Goal: Information Seeking & Learning: Find specific fact

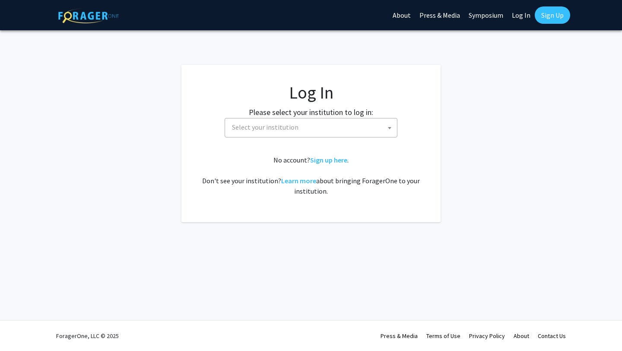
select select
click at [286, 135] on span "Select your institution" at bounding box center [313, 127] width 168 height 18
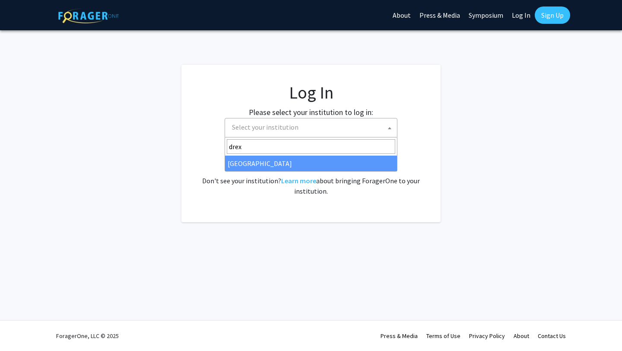
type input "drexe"
click at [265, 175] on div "No account? Sign up here . Don't see your institution? Learn more about bringin…" at bounding box center [311, 175] width 225 height 41
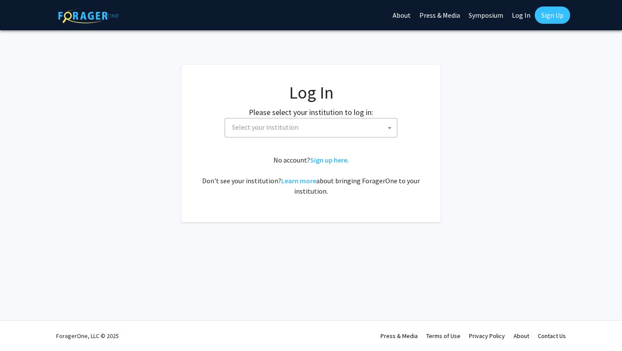
click at [259, 134] on span "Select your institution" at bounding box center [313, 127] width 168 height 18
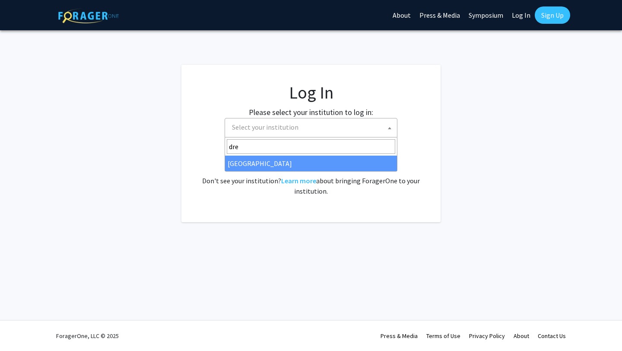
type input "dre"
select select "6"
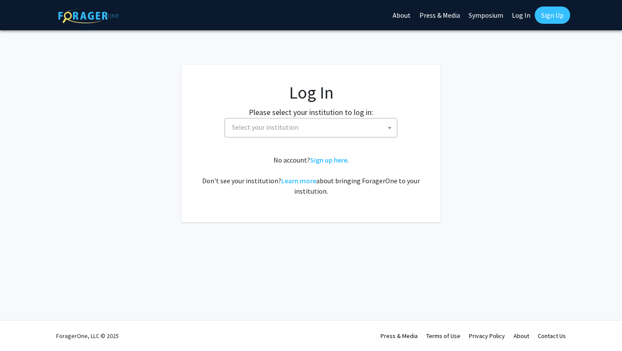
select select
click at [271, 124] on span "Select your institution" at bounding box center [265, 127] width 67 height 9
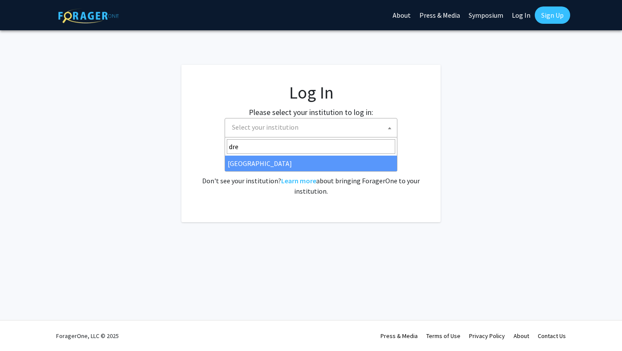
type input "dre"
select select "6"
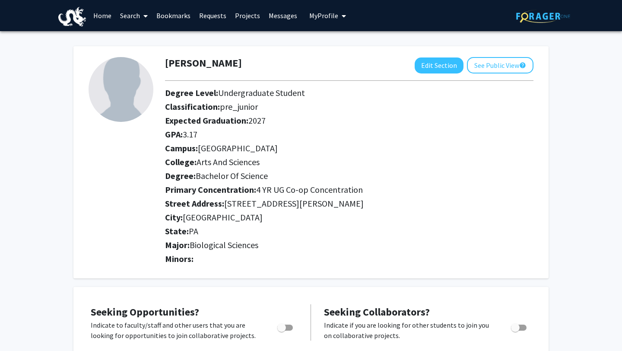
click at [136, 13] on link "Search" at bounding box center [134, 15] width 36 height 30
click at [246, 16] on link "Projects" at bounding box center [248, 15] width 34 height 30
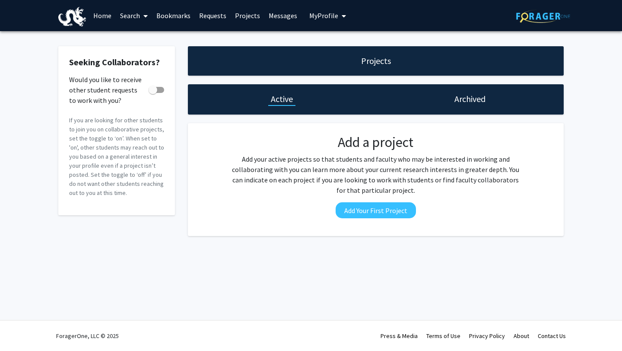
click at [266, 13] on link "Messages" at bounding box center [282, 15] width 37 height 30
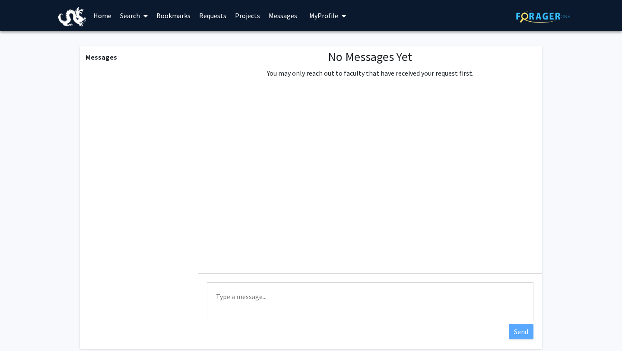
click at [209, 16] on link "Requests" at bounding box center [213, 15] width 36 height 30
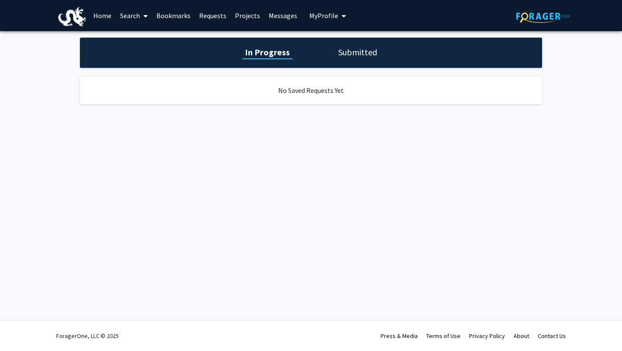
click at [159, 15] on link "Bookmarks" at bounding box center [173, 15] width 43 height 30
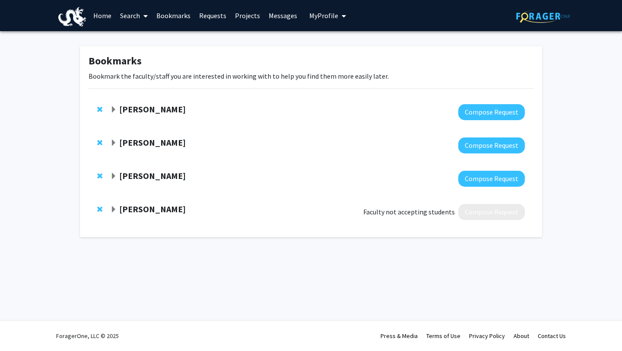
click at [125, 12] on link "Search" at bounding box center [134, 15] width 36 height 30
click at [137, 38] on span "Faculty/Staff" at bounding box center [147, 39] width 63 height 17
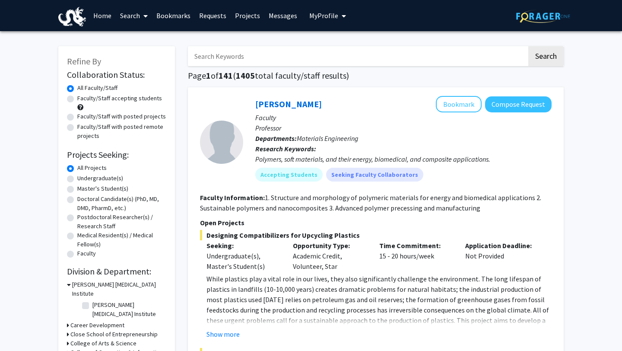
click at [130, 21] on link "Search" at bounding box center [134, 15] width 36 height 30
click at [136, 57] on span "Students" at bounding box center [142, 56] width 53 height 17
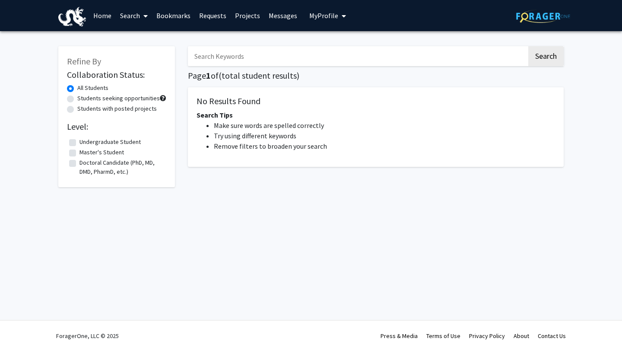
click at [136, 57] on div "Refine By Collaboration Status: All Students Students seeking opportunities Stu…" at bounding box center [116, 116] width 117 height 141
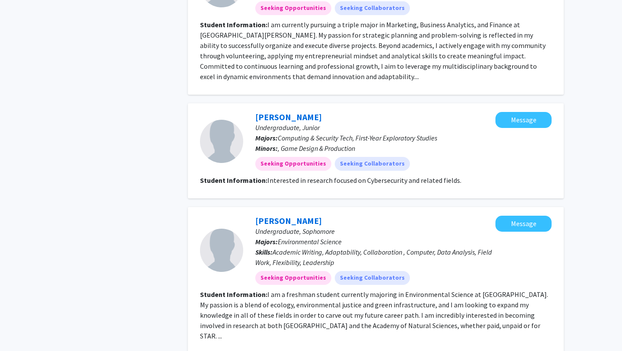
scroll to position [1375, 0]
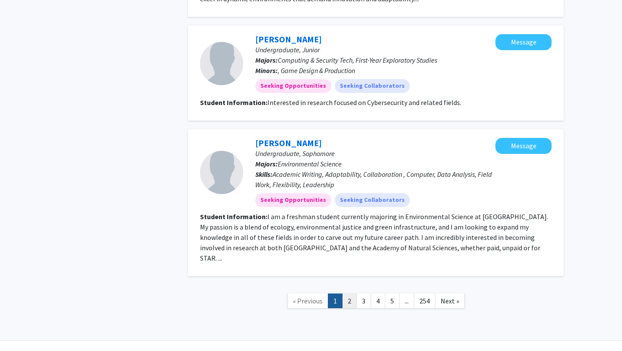
click at [349, 293] on link "2" at bounding box center [349, 300] width 15 height 15
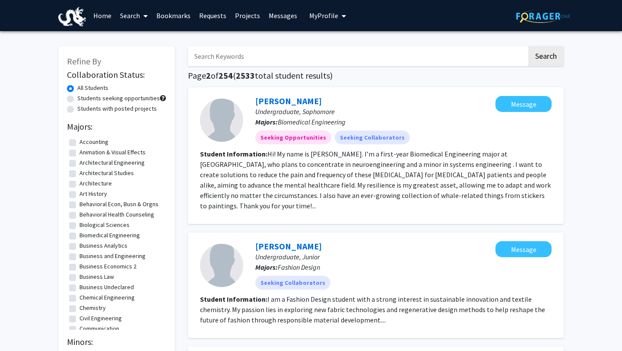
click at [209, 59] on input "Search Keywords" at bounding box center [357, 56] width 339 height 20
click at [528, 46] on button "Search" at bounding box center [545, 56] width 35 height 20
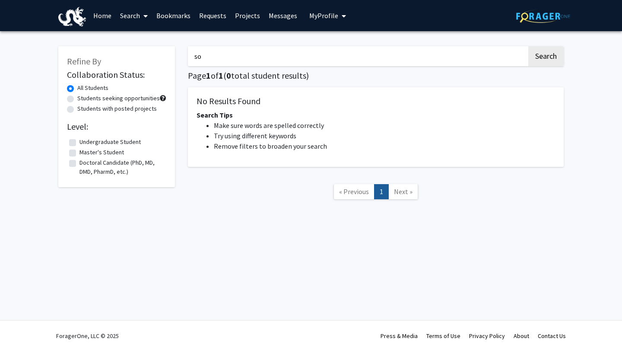
type input "s"
click at [79, 143] on label "Undergraduate Student" at bounding box center [109, 141] width 61 height 9
click at [79, 143] on input "Undergraduate Student" at bounding box center [82, 140] width 6 height 6
checkbox input "true"
click at [207, 57] on input "Search Keywords" at bounding box center [357, 56] width 339 height 20
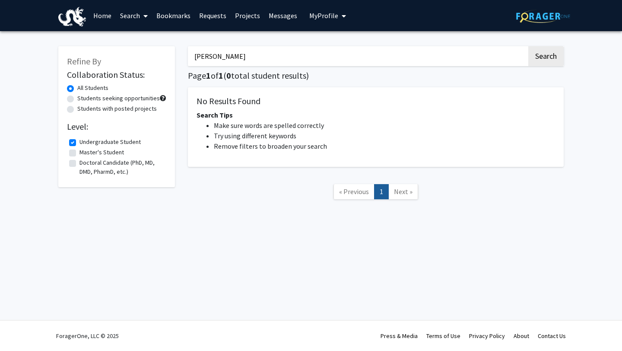
type input "[PERSON_NAME]"
click at [528, 46] on button "Search" at bounding box center [545, 56] width 35 height 20
checkbox input "false"
type input "a"
click at [77, 89] on label "All Students" at bounding box center [92, 87] width 31 height 9
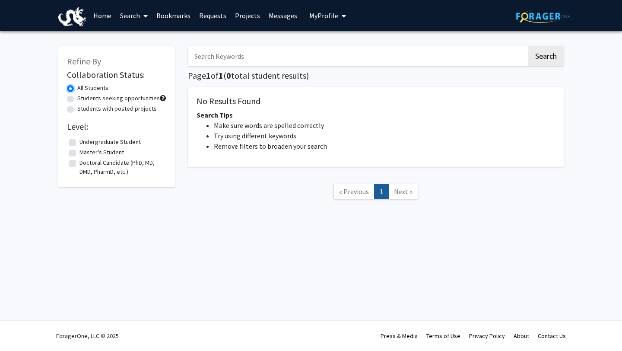
click at [77, 89] on input "All Students" at bounding box center [80, 86] width 6 height 6
click at [137, 15] on link "Search" at bounding box center [134, 15] width 36 height 30
click at [144, 45] on span "Faculty/Staff" at bounding box center [147, 39] width 63 height 17
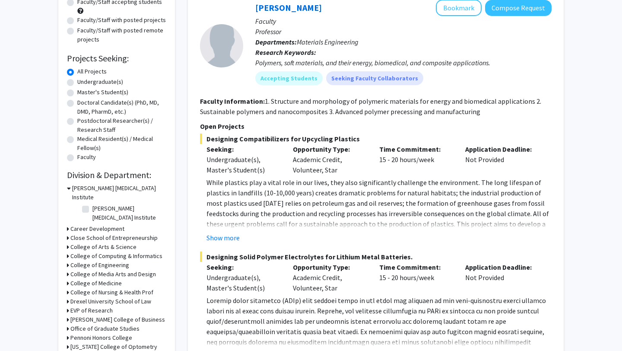
scroll to position [98, 0]
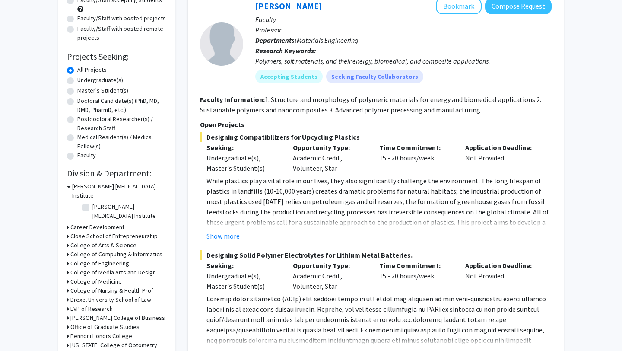
click at [94, 277] on h3 "College of Medicine" at bounding box center [95, 281] width 51 height 9
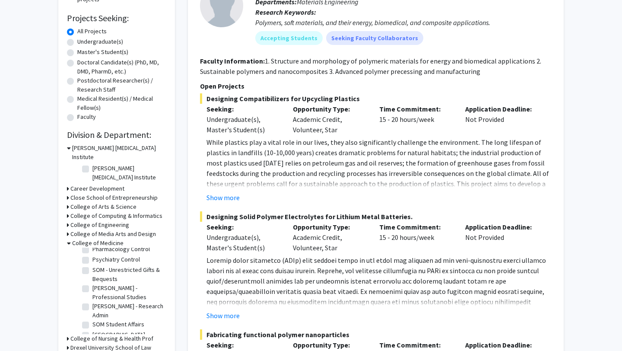
scroll to position [263, 0]
click at [83, 202] on h3 "College of Arts & Science" at bounding box center [103, 206] width 66 height 9
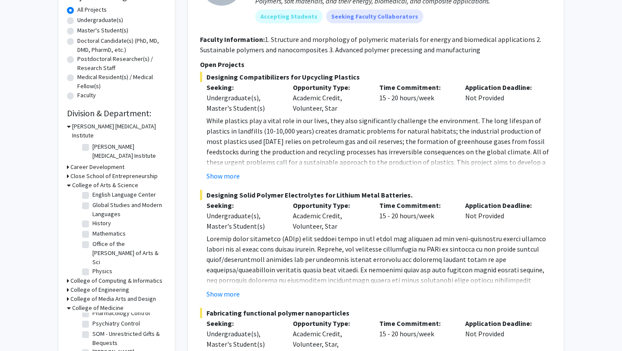
scroll to position [136, 0]
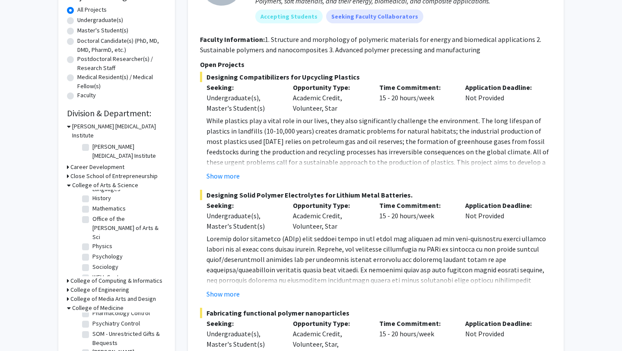
click at [92, 252] on label "Psychology" at bounding box center [107, 256] width 30 height 9
click at [92, 252] on input "Psychology" at bounding box center [95, 255] width 6 height 6
checkbox input "true"
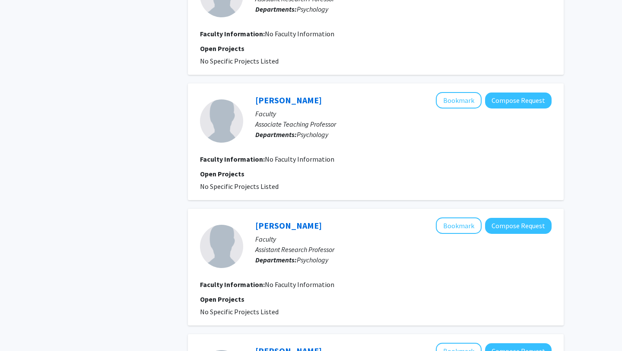
scroll to position [922, 0]
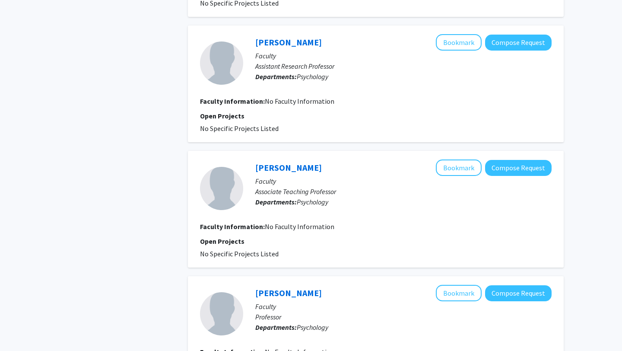
click at [327, 248] on fg-project-list "No Specific Projects Listed" at bounding box center [376, 253] width 352 height 10
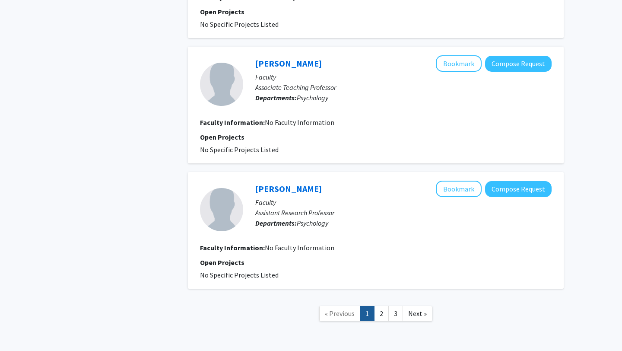
scroll to position [1299, 0]
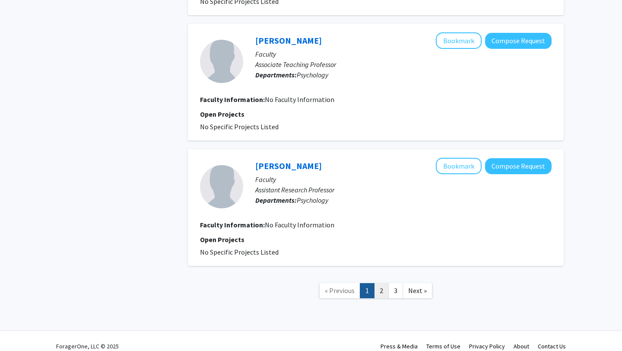
click at [385, 283] on link "2" at bounding box center [381, 290] width 15 height 15
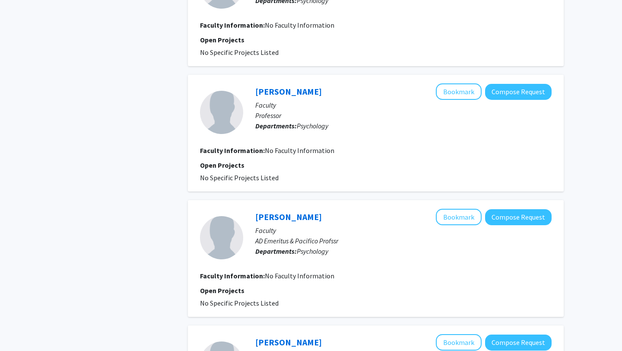
scroll to position [1071, 0]
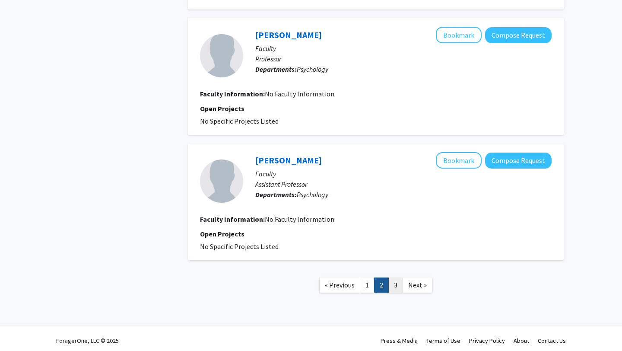
click at [397, 284] on link "3" at bounding box center [395, 284] width 15 height 15
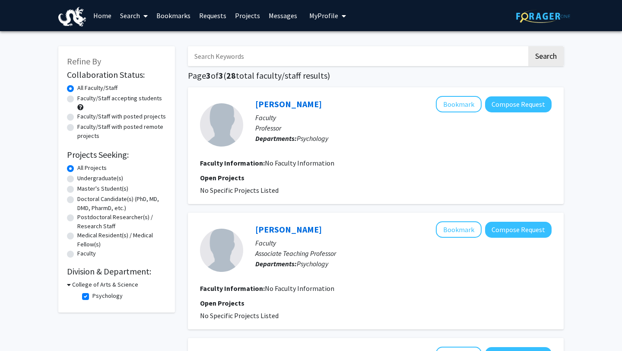
click at [77, 181] on label "Undergraduate(s)" at bounding box center [100, 178] width 46 height 9
click at [77, 179] on input "Undergraduate(s)" at bounding box center [80, 177] width 6 height 6
radio input "true"
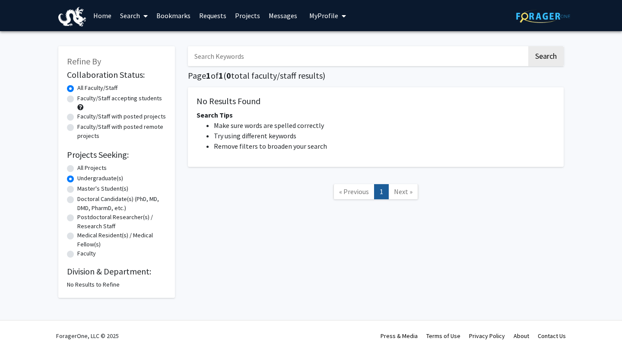
click at [77, 219] on label "Postdoctoral Researcher(s) / Research Staff" at bounding box center [121, 222] width 89 height 18
click at [77, 218] on input "Postdoctoral Researcher(s) / Research Staff" at bounding box center [80, 216] width 6 height 6
radio input "true"
click at [161, 14] on link "Bookmarks" at bounding box center [173, 15] width 43 height 30
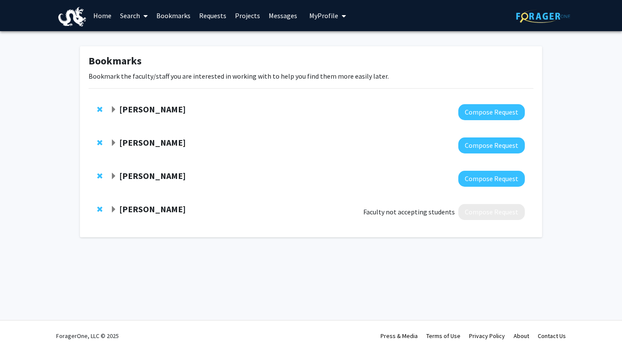
click at [137, 11] on link "Search" at bounding box center [134, 15] width 36 height 30
click at [146, 37] on span "Faculty/Staff" at bounding box center [147, 39] width 63 height 17
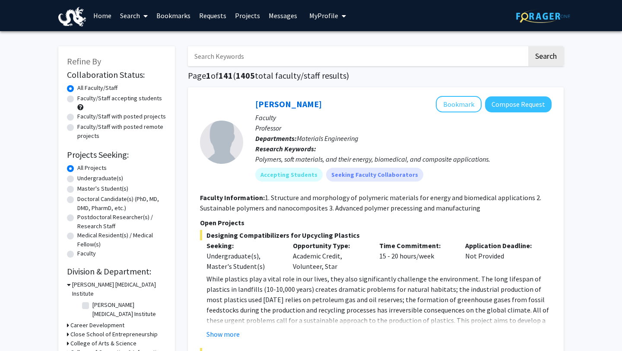
click at [130, 19] on link "Search" at bounding box center [134, 15] width 36 height 30
click at [139, 59] on span "Students" at bounding box center [142, 56] width 53 height 17
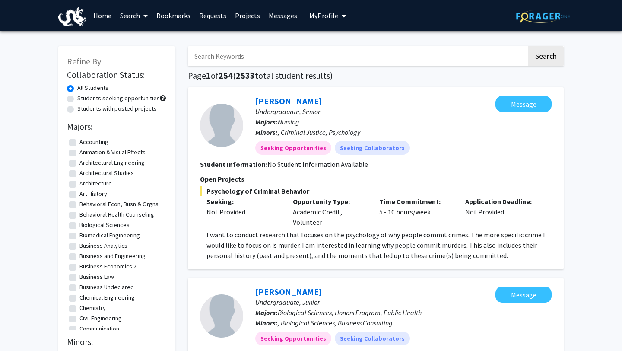
click at [79, 228] on label "Biological Sciences" at bounding box center [104, 224] width 50 height 9
click at [79, 226] on input "Biological Sciences" at bounding box center [82, 223] width 6 height 6
checkbox input "true"
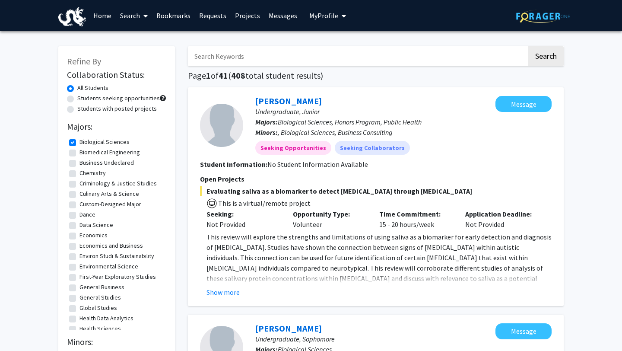
click at [79, 153] on label "Biomedical Engineering" at bounding box center [109, 152] width 60 height 9
click at [79, 153] on input "Biomedical Engineering" at bounding box center [82, 151] width 6 height 6
checkbox input "true"
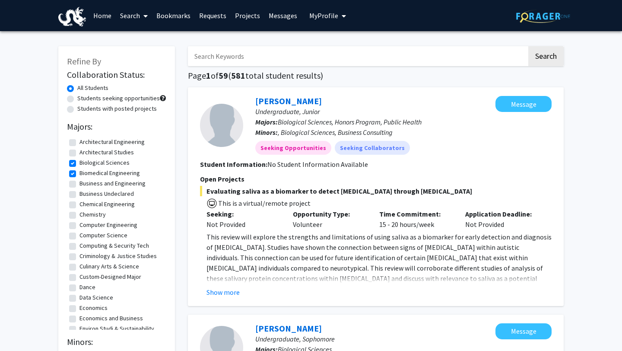
click at [79, 215] on label "Chemistry" at bounding box center [92, 214] width 26 height 9
click at [79, 215] on input "Chemistry" at bounding box center [82, 213] width 6 height 6
checkbox input "true"
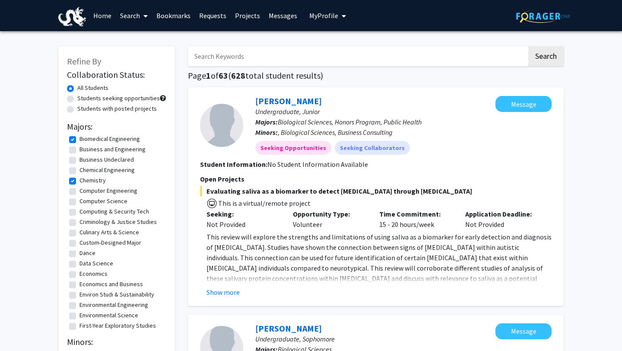
scroll to position [35, 0]
click at [79, 241] on label "Custom-Designed Major" at bounding box center [110, 241] width 62 height 9
click at [79, 241] on input "Custom-Designed Major" at bounding box center [82, 240] width 6 height 6
checkbox input "true"
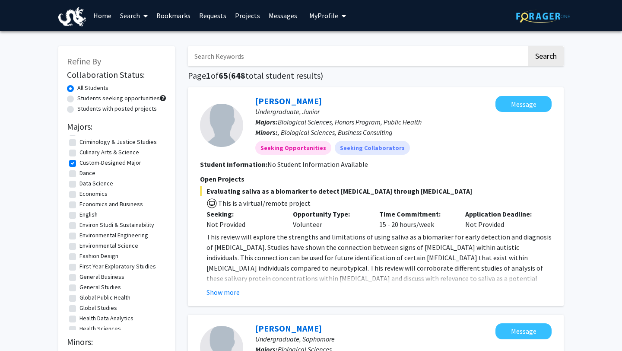
scroll to position [136, 0]
click at [79, 294] on label "Global Public Health" at bounding box center [104, 296] width 51 height 9
click at [79, 294] on input "Global Public Health" at bounding box center [82, 295] width 6 height 6
checkbox input "true"
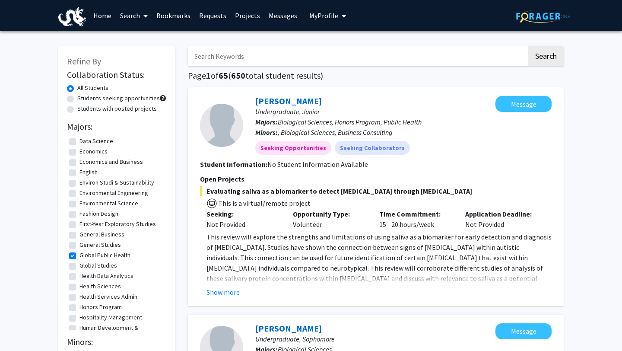
scroll to position [178, 0]
click at [79, 286] on label "Health Sciences" at bounding box center [99, 285] width 41 height 9
click at [79, 286] on input "Health Sciences" at bounding box center [82, 284] width 6 height 6
checkbox input "true"
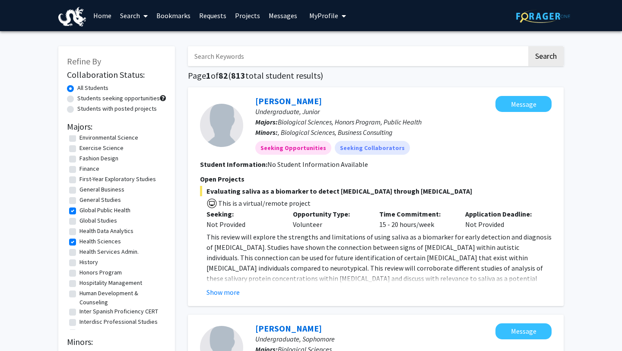
scroll to position [254, 0]
click at [79, 273] on label "Honors Program" at bounding box center [100, 271] width 42 height 9
click at [79, 272] on input "Honors Program" at bounding box center [82, 270] width 6 height 6
checkbox input "true"
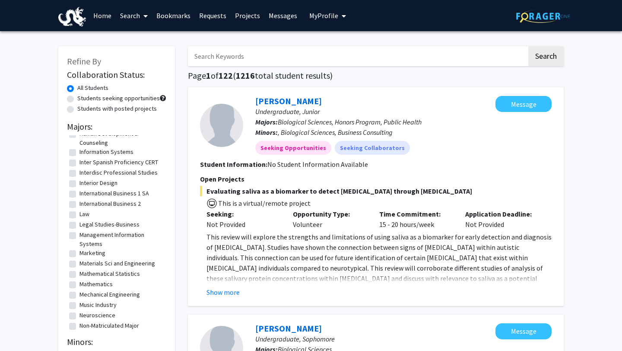
scroll to position [689, 0]
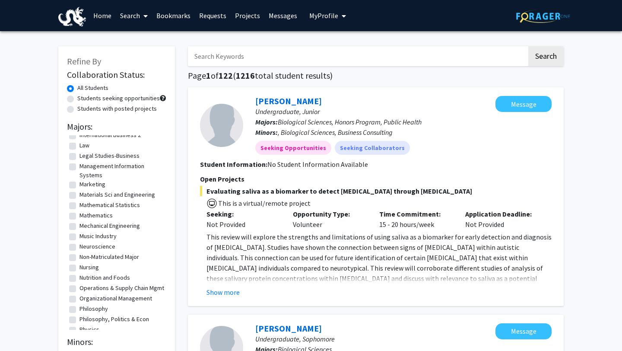
click at [79, 248] on label "Neuroscience" at bounding box center [97, 246] width 36 height 9
click at [79, 248] on input "Neuroscience" at bounding box center [82, 245] width 6 height 6
checkbox input "true"
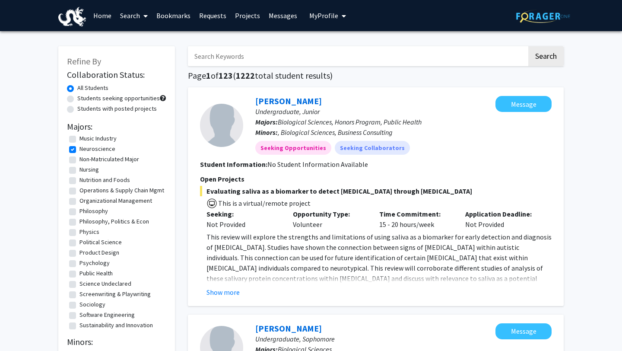
scroll to position [808, 0]
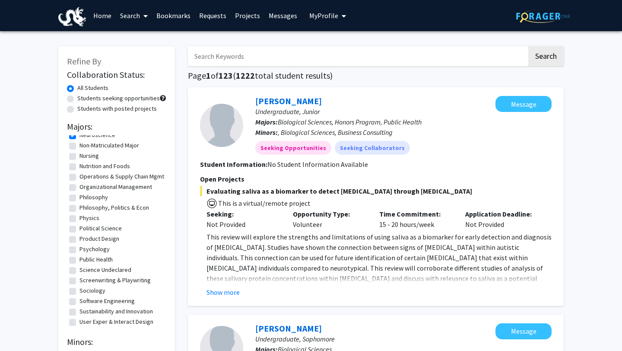
click at [79, 251] on label "Psychology" at bounding box center [94, 248] width 30 height 9
click at [79, 250] on input "Psychology" at bounding box center [82, 247] width 6 height 6
checkbox input "true"
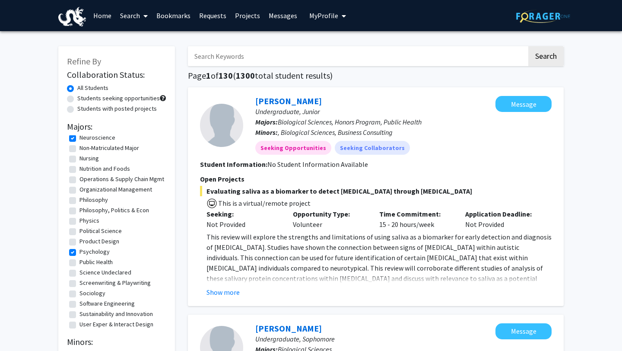
scroll to position [818, 0]
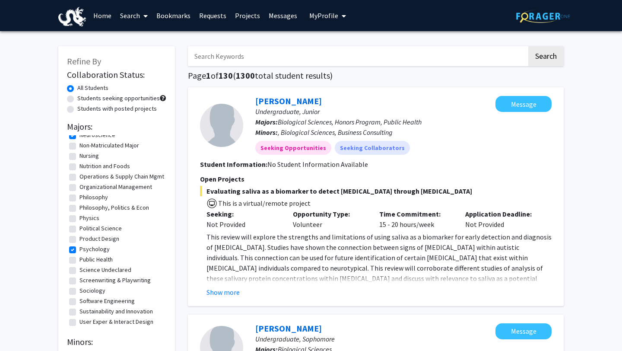
click at [79, 261] on label "Public Health" at bounding box center [95, 259] width 33 height 9
click at [79, 260] on input "Public Health" at bounding box center [82, 258] width 6 height 6
checkbox input "true"
click at [79, 290] on label "Sociology" at bounding box center [92, 290] width 26 height 9
click at [79, 290] on input "Sociology" at bounding box center [82, 289] width 6 height 6
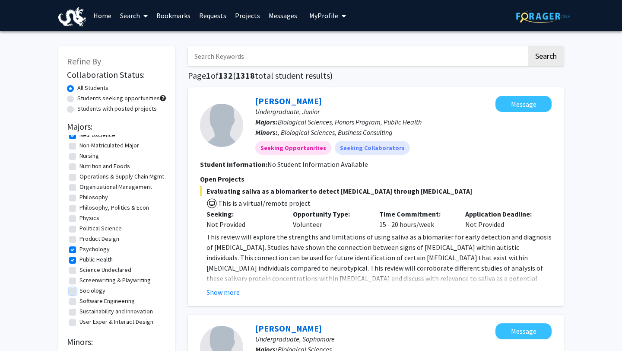
checkbox input "true"
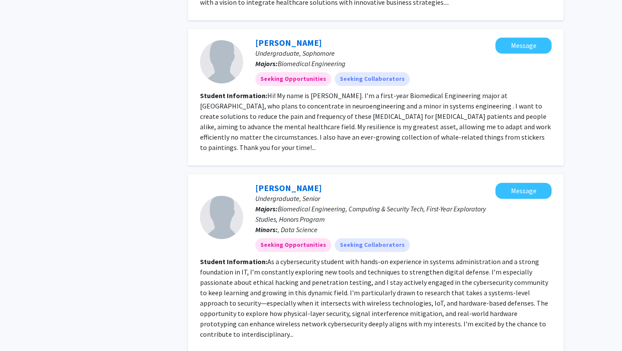
scroll to position [809, 0]
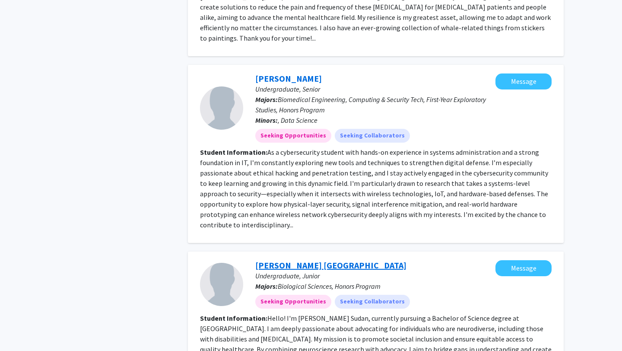
click at [277, 260] on link "[PERSON_NAME] [GEOGRAPHIC_DATA]" at bounding box center [330, 265] width 151 height 11
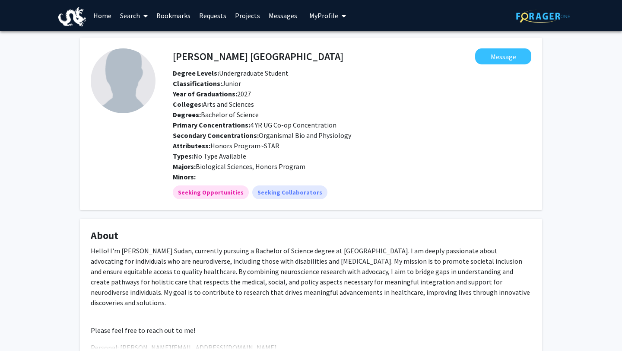
drag, startPoint x: 263, startPoint y: 51, endPoint x: 158, endPoint y: 44, distance: 105.6
click at [158, 44] on fg-card "[PERSON_NAME] [GEOGRAPHIC_DATA] Message Degree Levels: Undergraduate Student Cl…" at bounding box center [311, 124] width 462 height 172
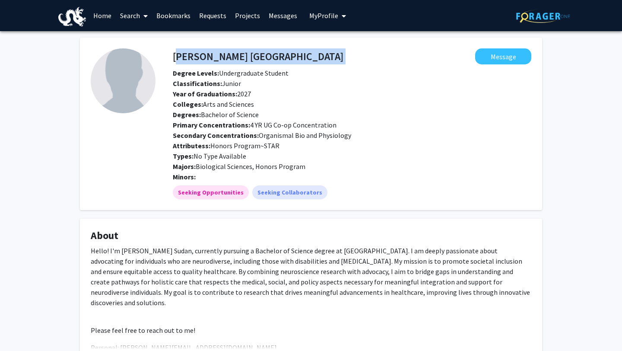
drag, startPoint x: 261, startPoint y: 51, endPoint x: 173, endPoint y: 55, distance: 88.2
click at [173, 55] on div "[PERSON_NAME] [GEOGRAPHIC_DATA] Message" at bounding box center [351, 56] width 371 height 16
copy h4 "[PERSON_NAME] [GEOGRAPHIC_DATA]"
